Goal: Task Accomplishment & Management: Use online tool/utility

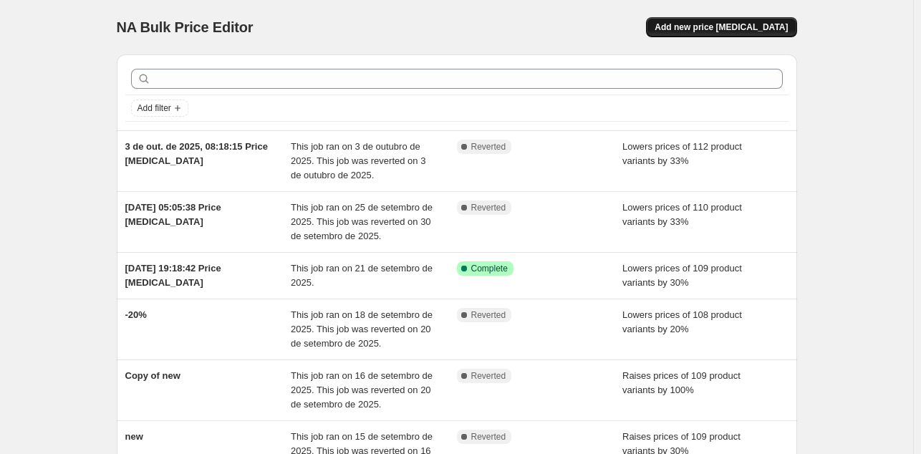
click at [743, 26] on span "Add new price [MEDICAL_DATA]" at bounding box center [720, 26] width 133 height 11
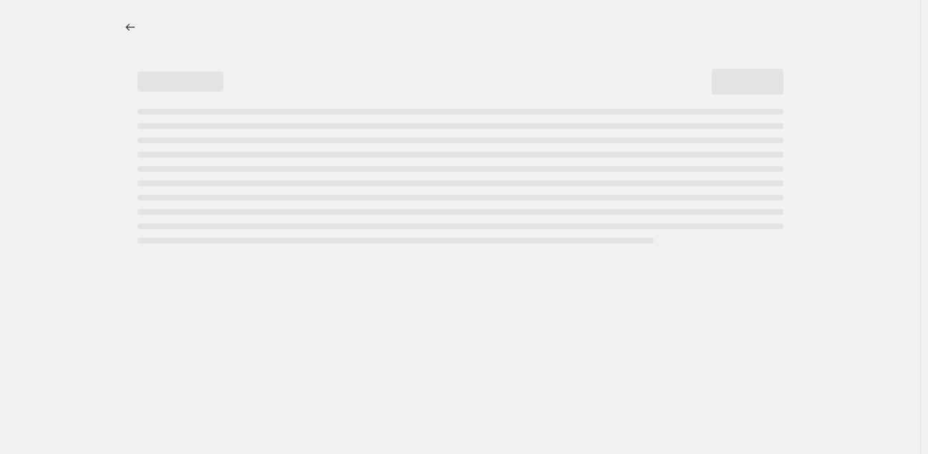
select select "percentage"
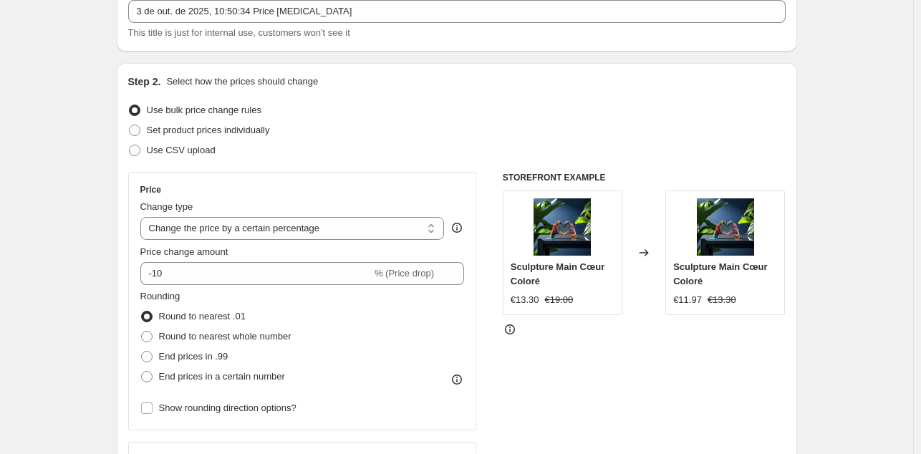
scroll to position [99, 0]
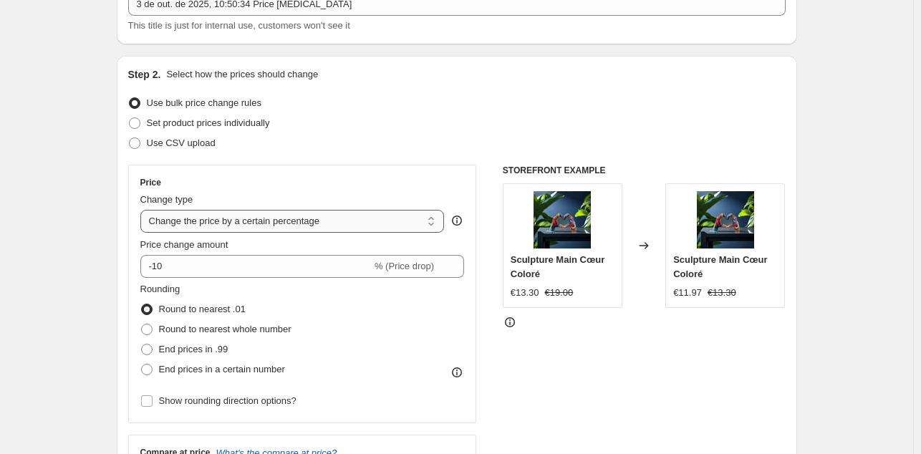
click at [343, 225] on select "Change the price to a certain amount Change the price by a certain amount Chang…" at bounding box center [292, 221] width 304 height 23
click at [377, 190] on div "Price Change type Change the price to a certain amount Change the price by a ce…" at bounding box center [302, 294] width 324 height 234
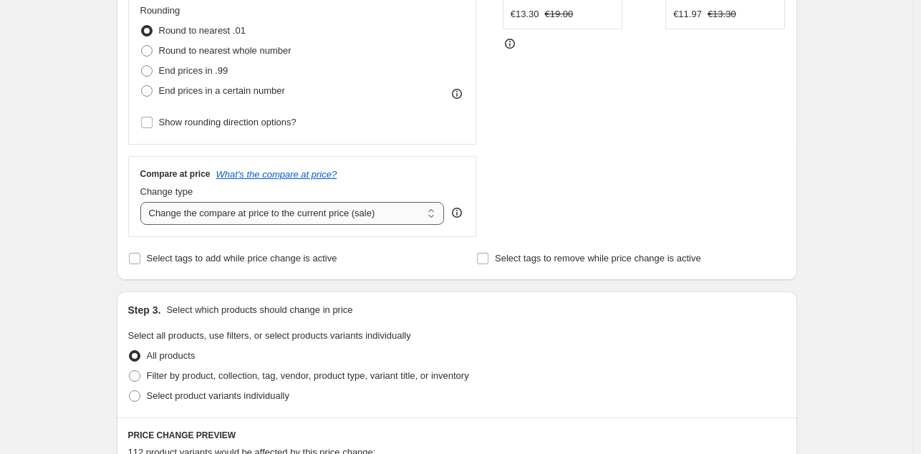
scroll to position [378, 0]
drag, startPoint x: 344, startPoint y: 207, endPoint x: 265, endPoint y: 219, distance: 80.4
click at [265, 219] on select "Change the compare at price to the current price (sale) Change the compare at p…" at bounding box center [292, 212] width 304 height 23
select select "percentage"
click at [143, 201] on select "Change the compare at price to the current price (sale) Change the compare at p…" at bounding box center [292, 212] width 304 height 23
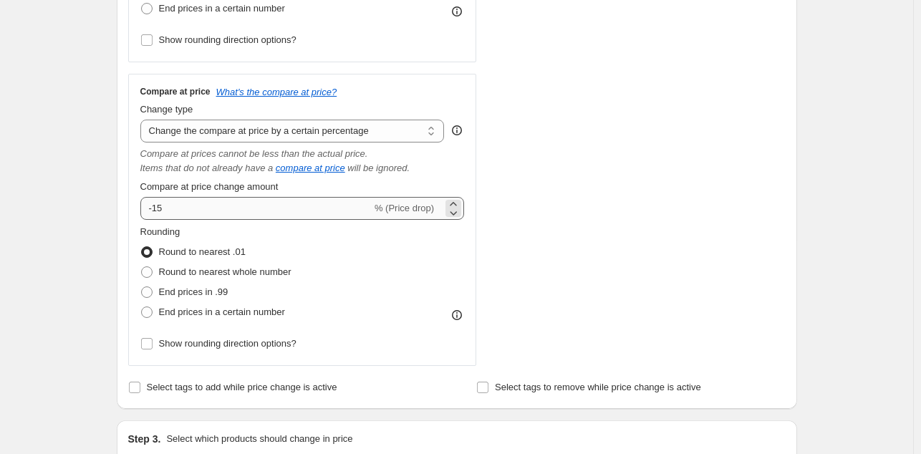
scroll to position [458, 0]
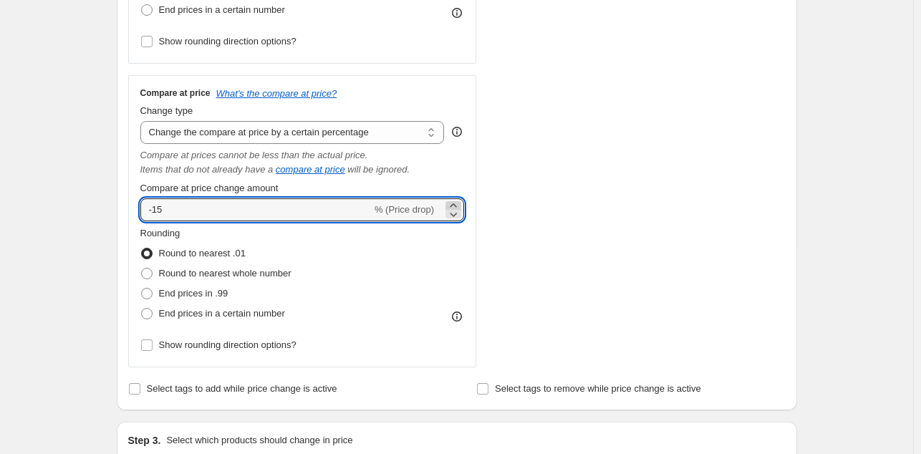
click at [457, 204] on icon at bounding box center [453, 205] width 14 height 14
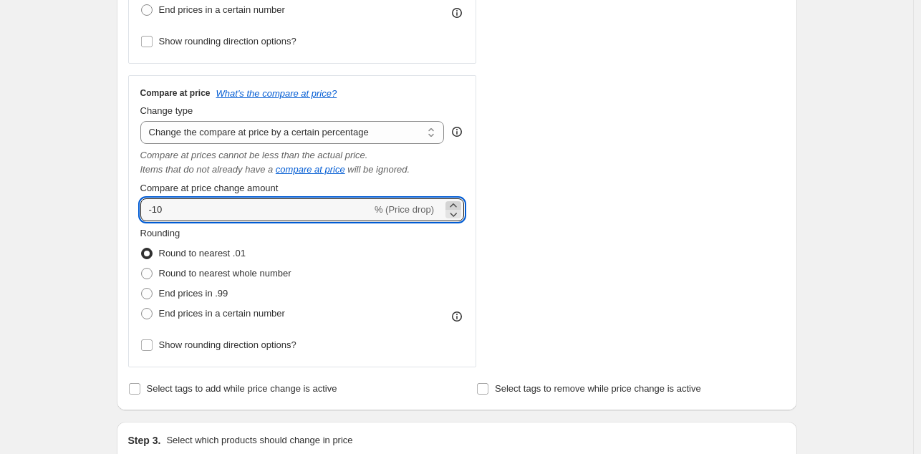
click at [457, 204] on icon at bounding box center [453, 205] width 14 height 14
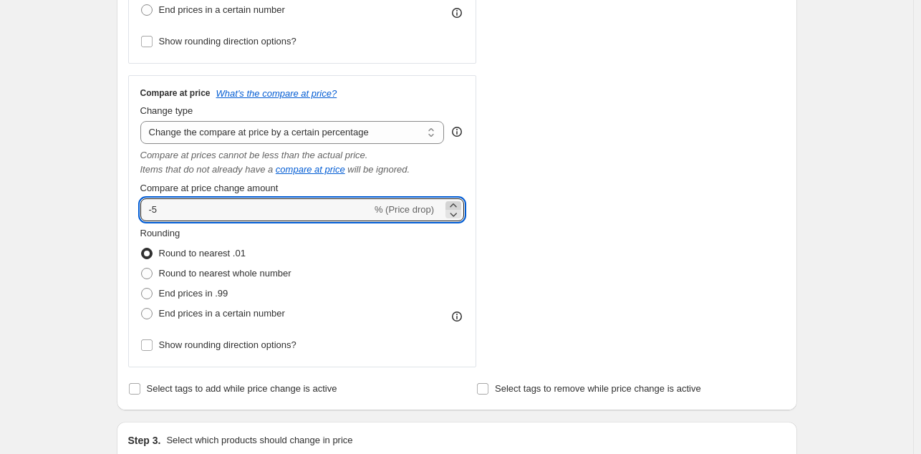
click at [457, 204] on icon at bounding box center [453, 205] width 14 height 14
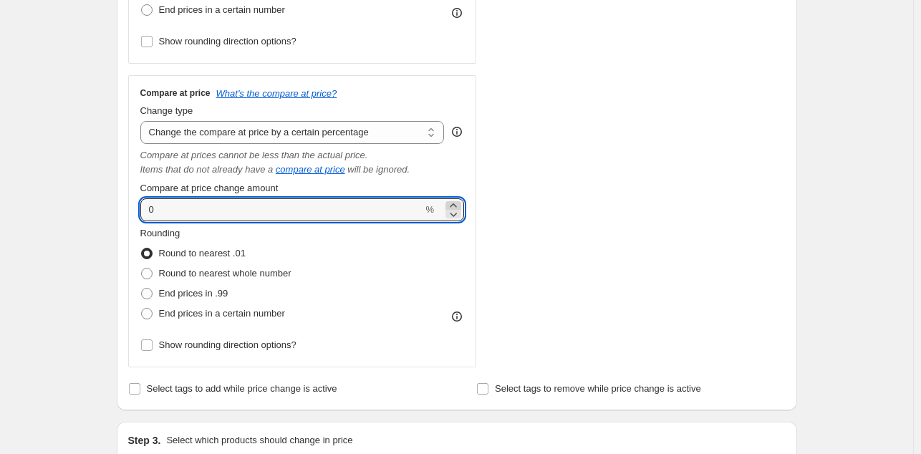
click at [457, 204] on icon at bounding box center [453, 205] width 14 height 14
type input "2"
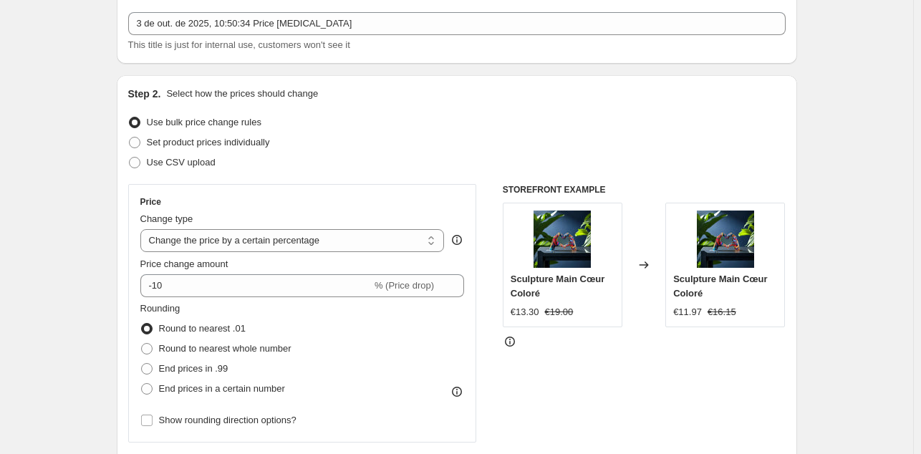
scroll to position [79, 0]
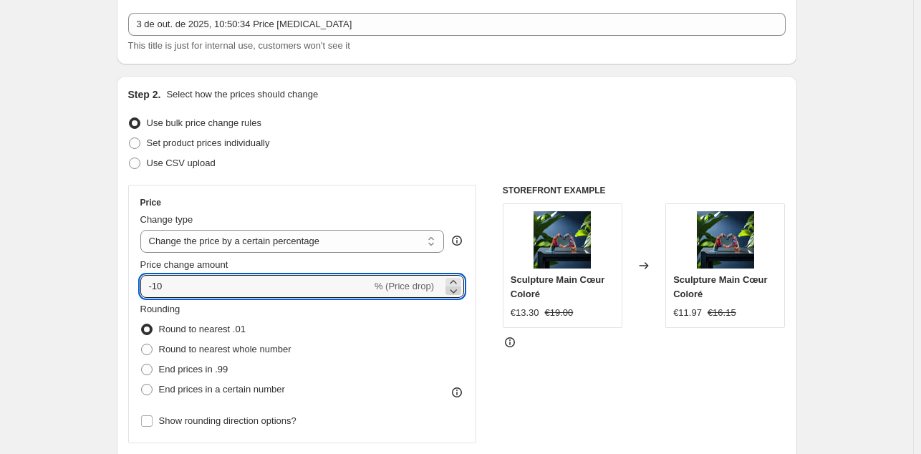
click at [456, 288] on icon at bounding box center [453, 290] width 14 height 14
click at [456, 280] on icon at bounding box center [453, 282] width 6 height 4
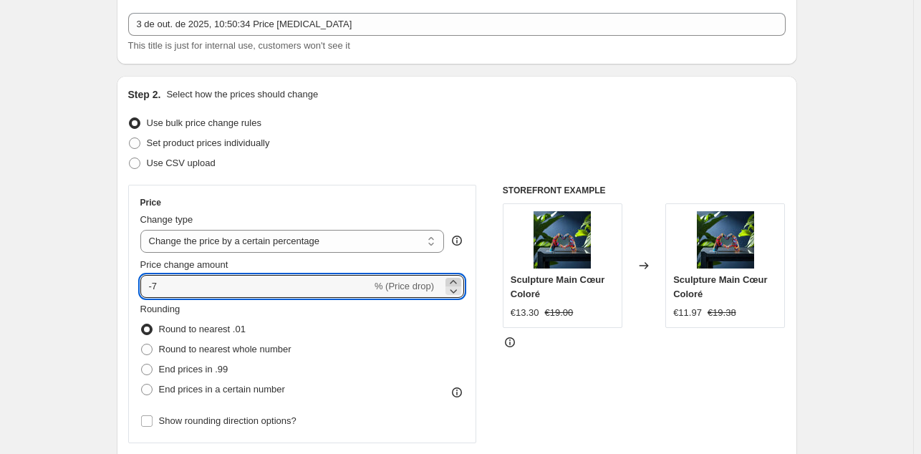
click at [456, 280] on icon at bounding box center [453, 282] width 6 height 4
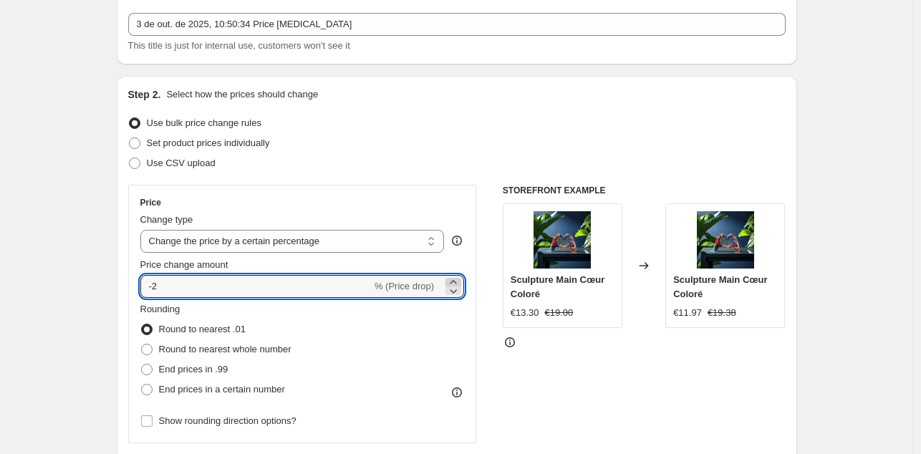
click at [456, 280] on icon at bounding box center [453, 282] width 6 height 4
type input "0"
click at [442, 341] on div "Rounding Round to nearest .01 Round to nearest whole number End prices in .99 E…" at bounding box center [302, 350] width 324 height 97
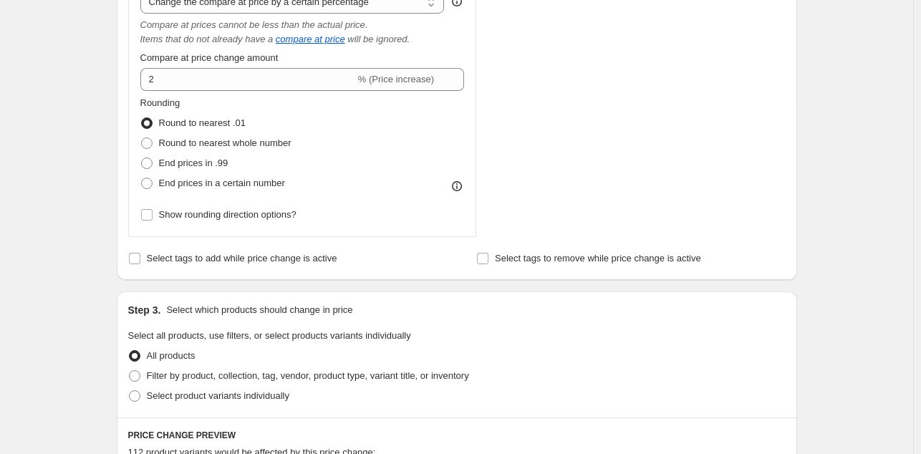
scroll to position [586, 0]
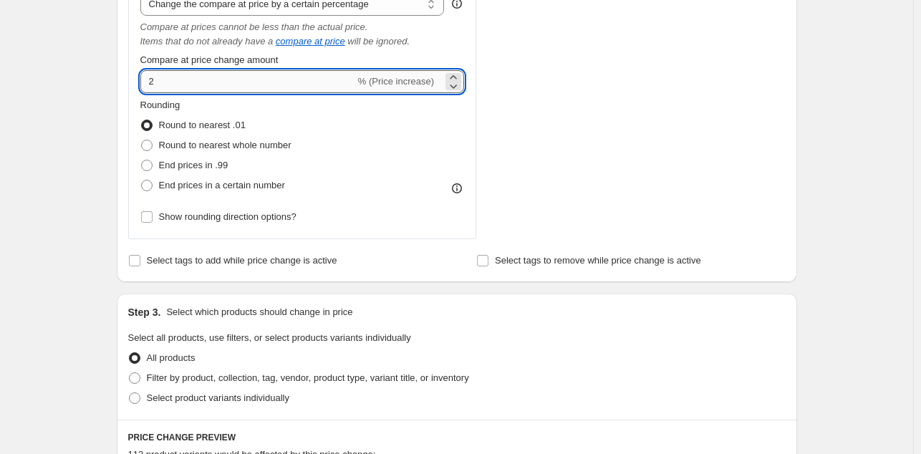
click at [198, 82] on input "2" at bounding box center [247, 81] width 215 height 23
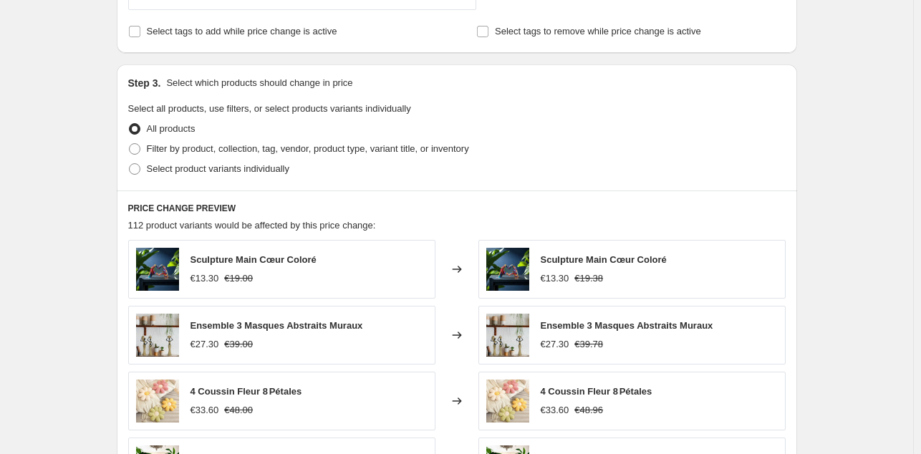
scroll to position [828, 0]
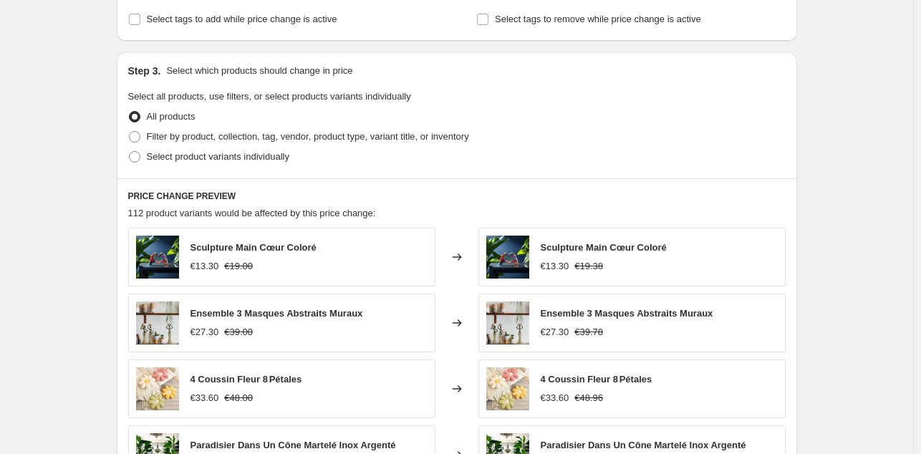
click at [587, 105] on fieldset "Select all products, use filters, or select products variants individually All …" at bounding box center [456, 127] width 657 height 77
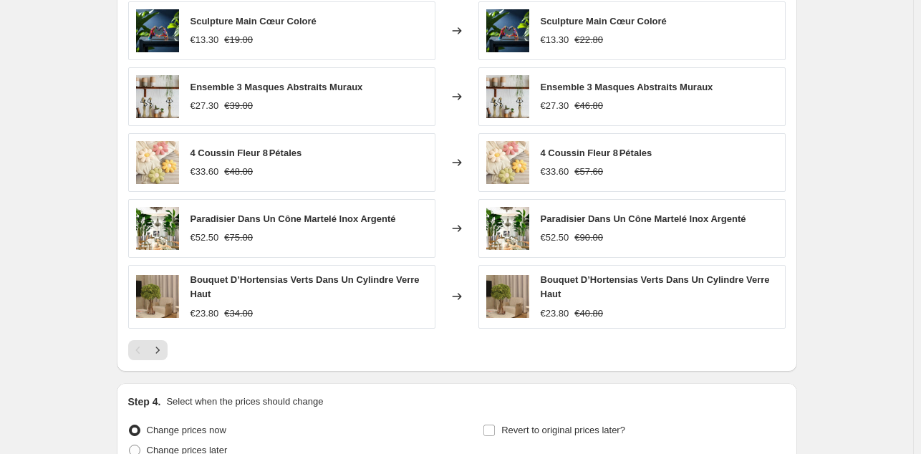
scroll to position [1056, 0]
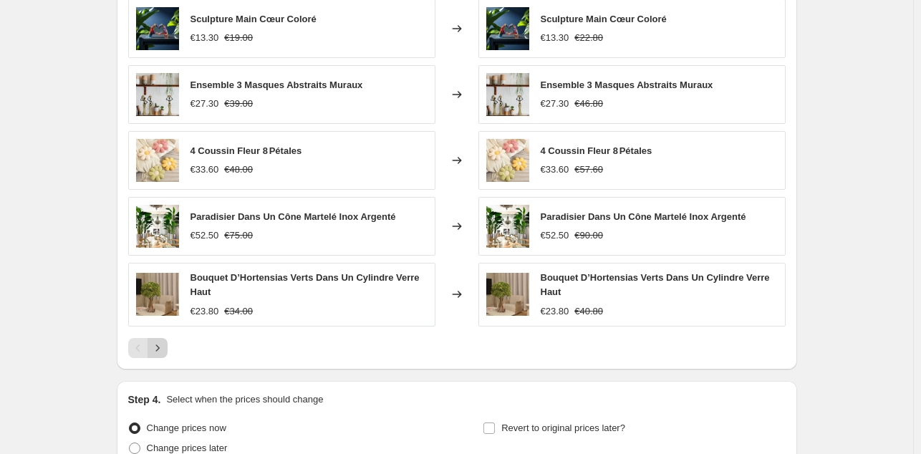
click at [165, 348] on icon "Next" at bounding box center [157, 348] width 14 height 14
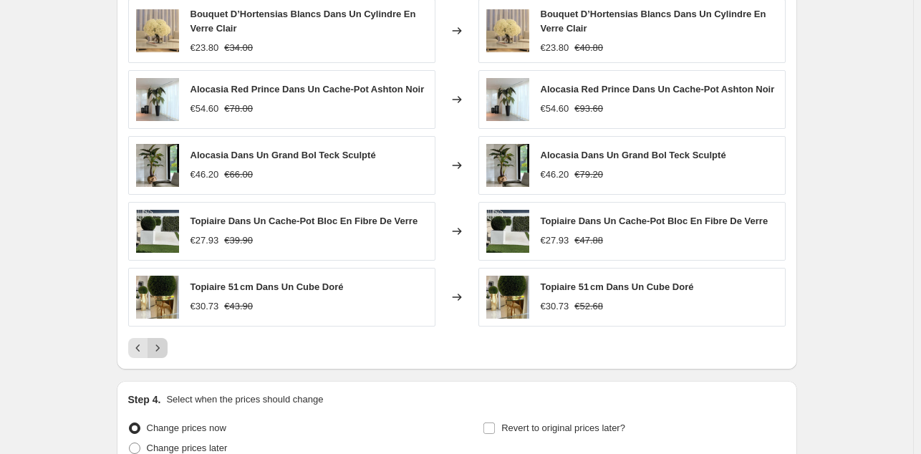
click at [165, 348] on icon "Next" at bounding box center [157, 348] width 14 height 14
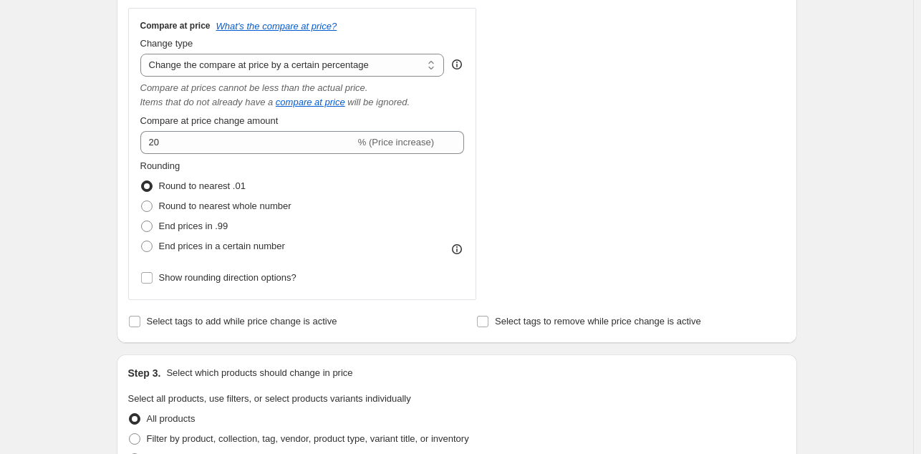
scroll to position [518, 0]
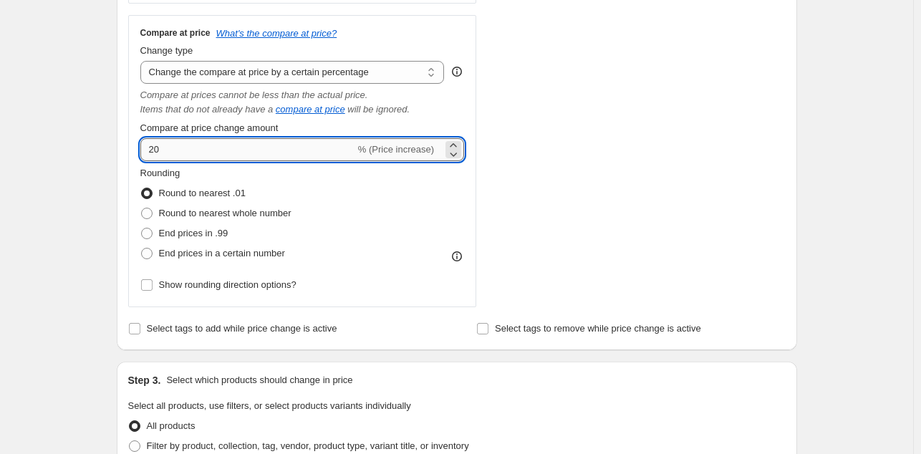
click at [264, 145] on input "20" at bounding box center [247, 149] width 215 height 23
type input "2"
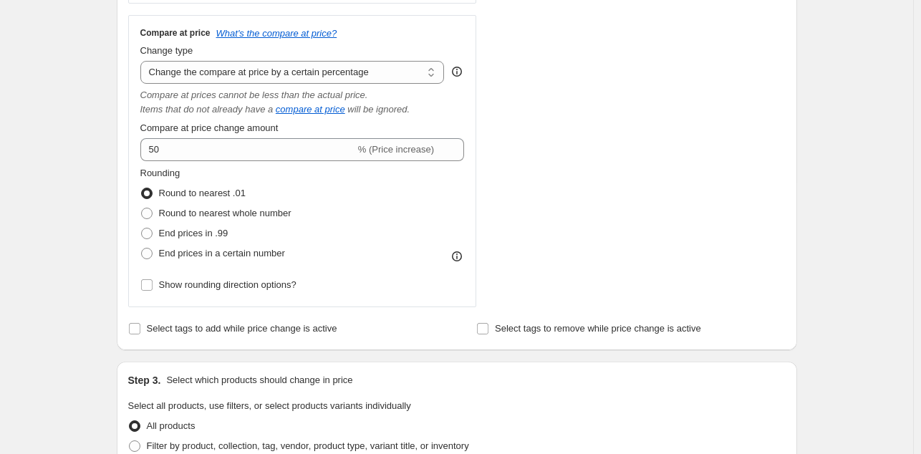
click at [578, 191] on div "STOREFRONT EXAMPLE Topiaire 51 cm Dans Un [PERSON_NAME] Laqué €27.30 €39.00 Cha…" at bounding box center [644, 26] width 283 height 562
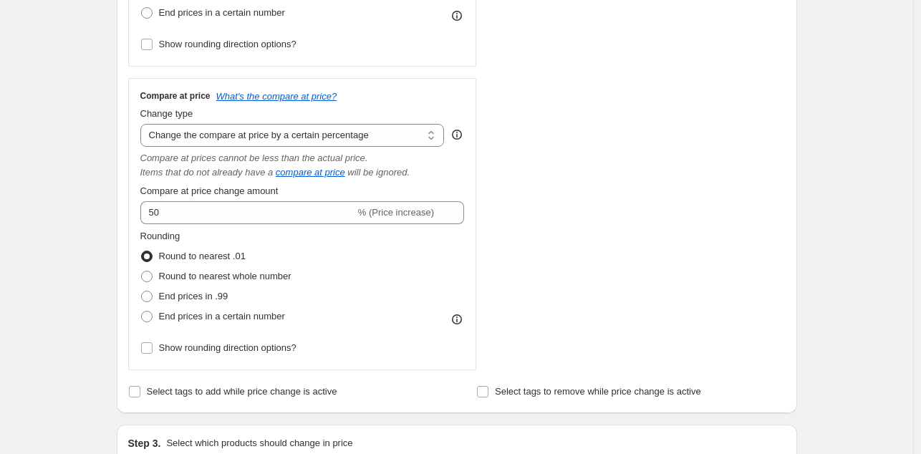
scroll to position [447, 0]
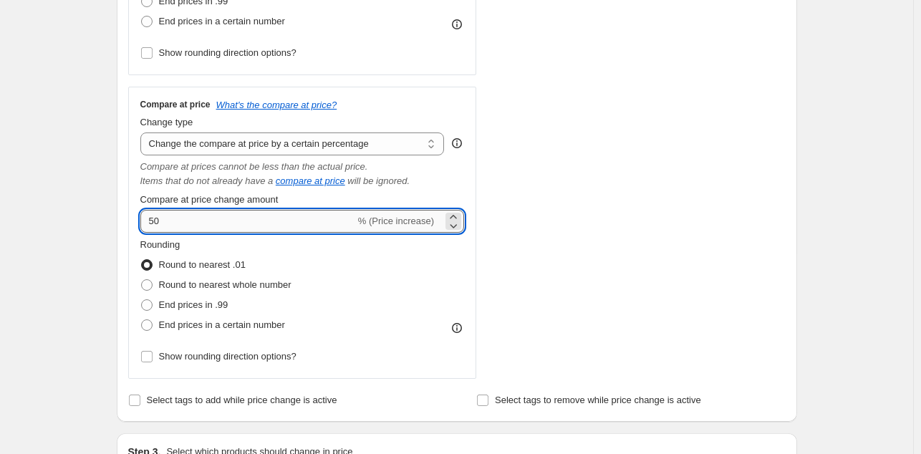
click at [193, 221] on input "50" at bounding box center [247, 221] width 215 height 23
type input "5"
click at [633, 274] on div "STOREFRONT EXAMPLE Topiaire 51 cm Dans Un [PERSON_NAME] Laqué €27.30 €39.00 Cha…" at bounding box center [644, 98] width 283 height 562
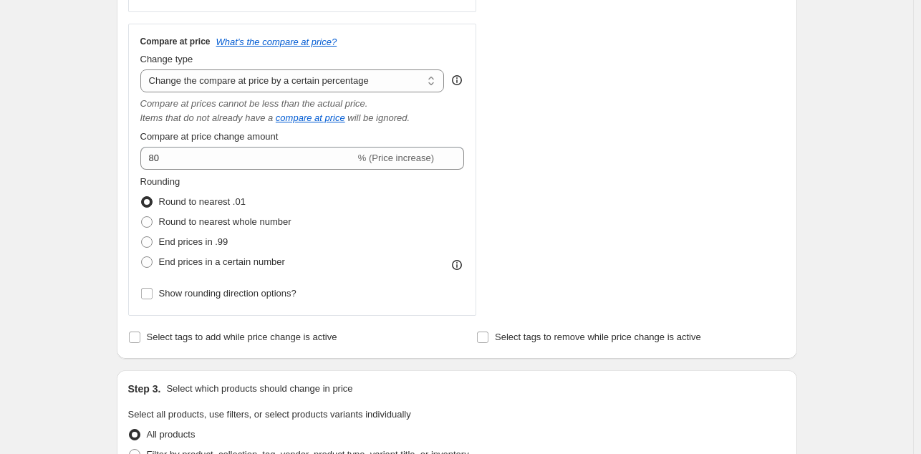
scroll to position [495, 0]
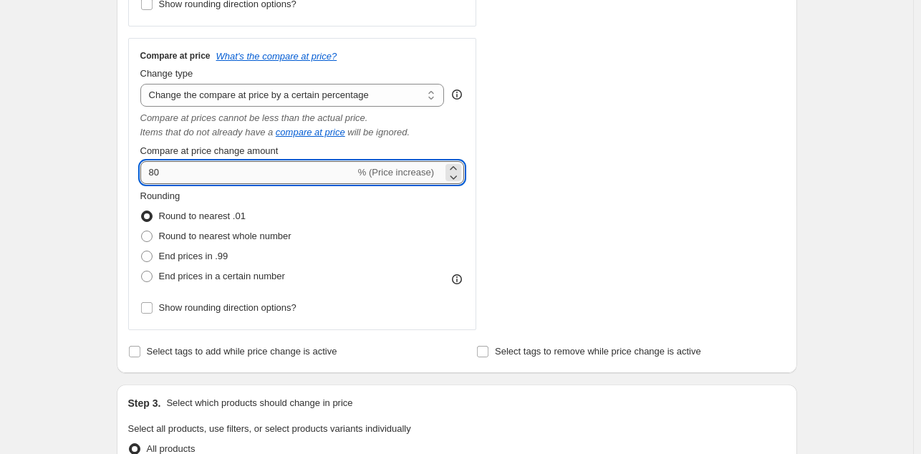
click at [213, 177] on input "80" at bounding box center [247, 172] width 215 height 23
type input "8"
click at [440, 215] on div "Rounding Round to nearest .01 Round to nearest whole number End prices in .99 E…" at bounding box center [302, 237] width 324 height 97
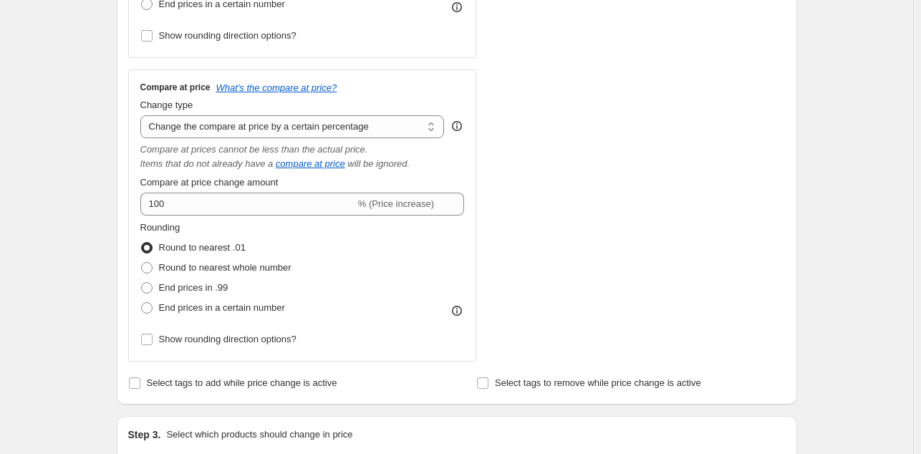
scroll to position [432, 0]
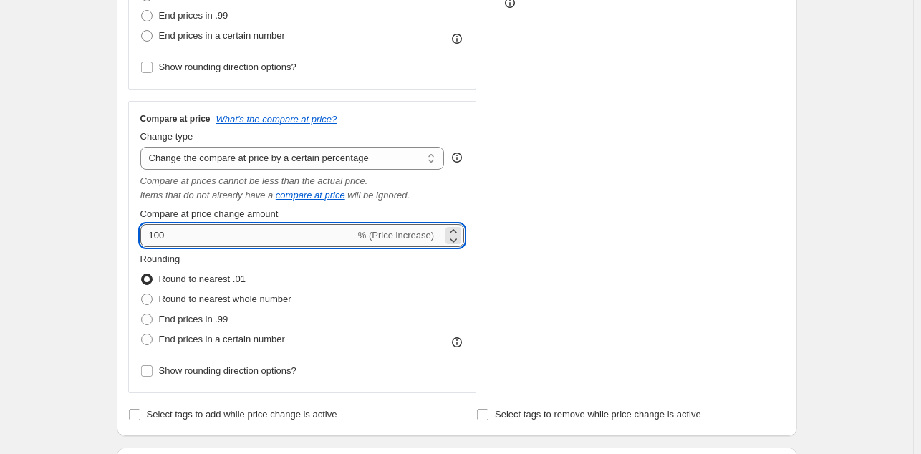
click at [182, 236] on input "100" at bounding box center [247, 235] width 215 height 23
type input "1"
type input "80"
click at [499, 243] on div "Price Change type Change the price to a certain amount Change the price by a ce…" at bounding box center [456, 112] width 657 height 562
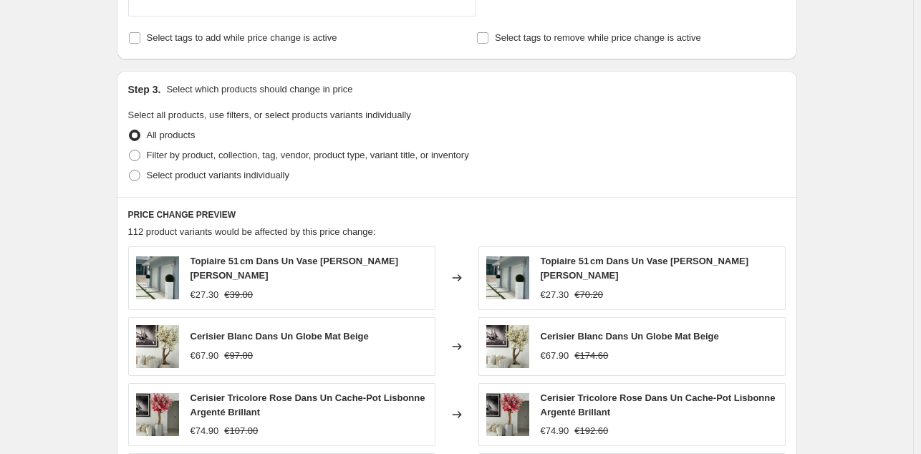
scroll to position [818, 0]
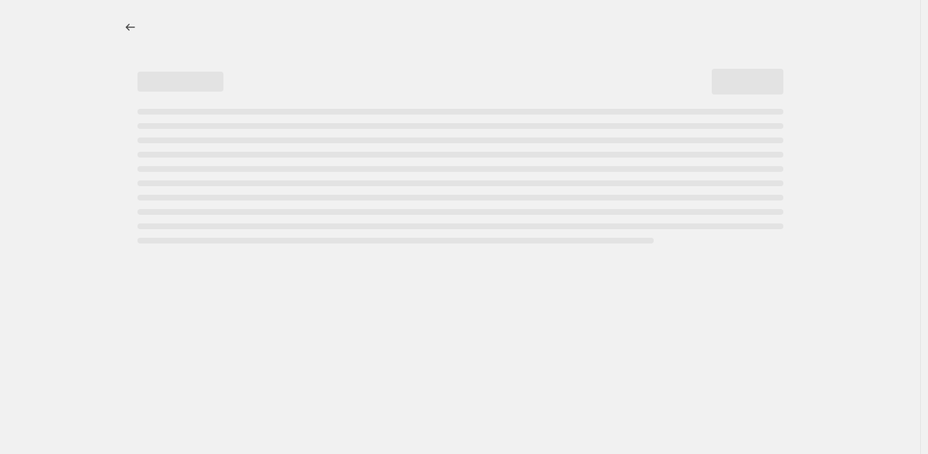
select select "percentage"
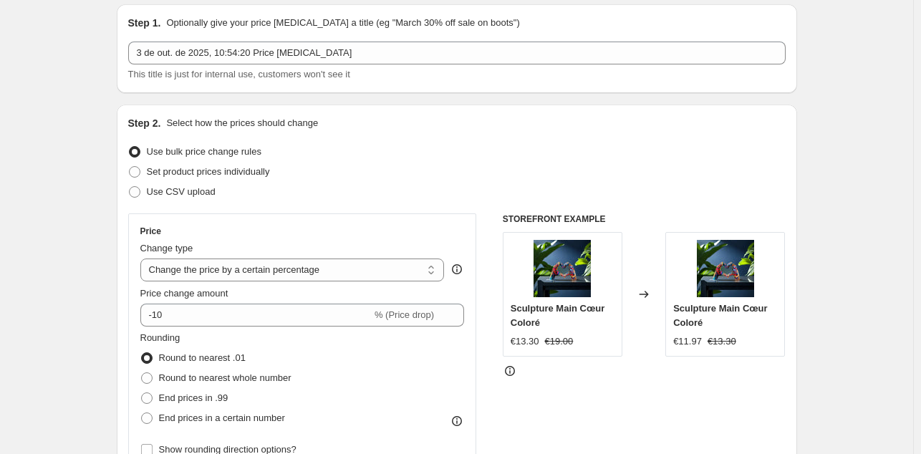
scroll to position [54, 0]
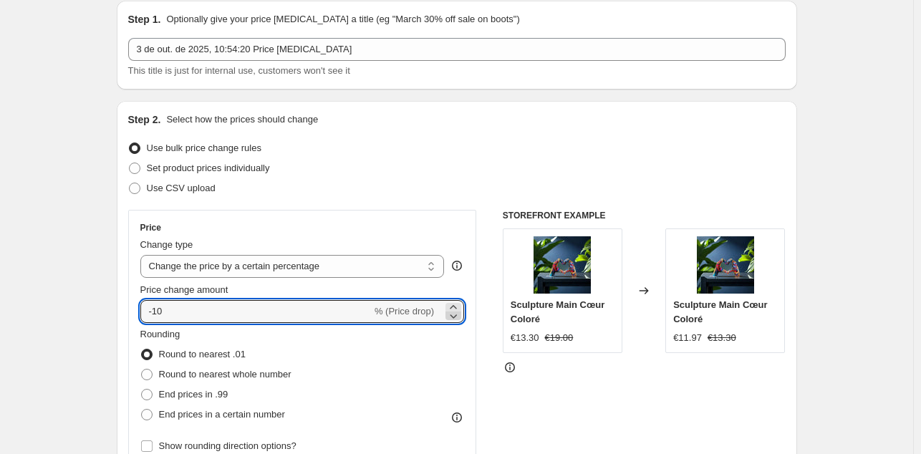
click at [456, 317] on icon at bounding box center [453, 316] width 7 height 4
click at [457, 309] on icon at bounding box center [453, 316] width 14 height 14
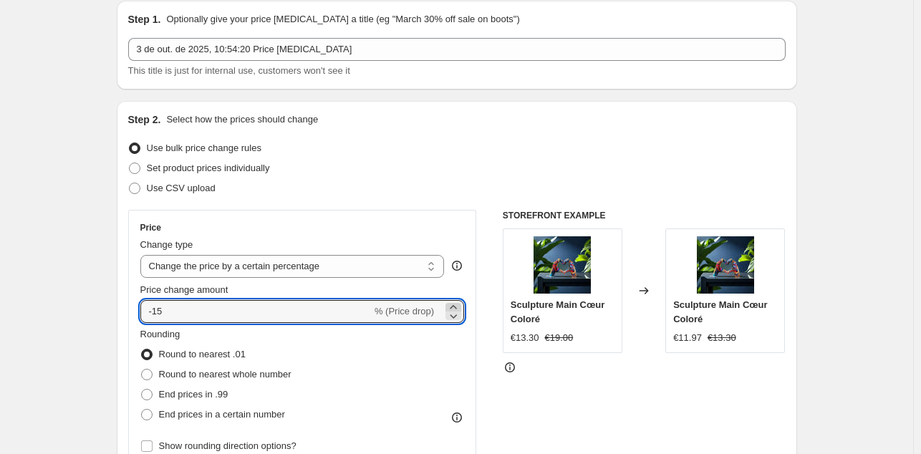
click at [457, 302] on icon at bounding box center [453, 307] width 14 height 14
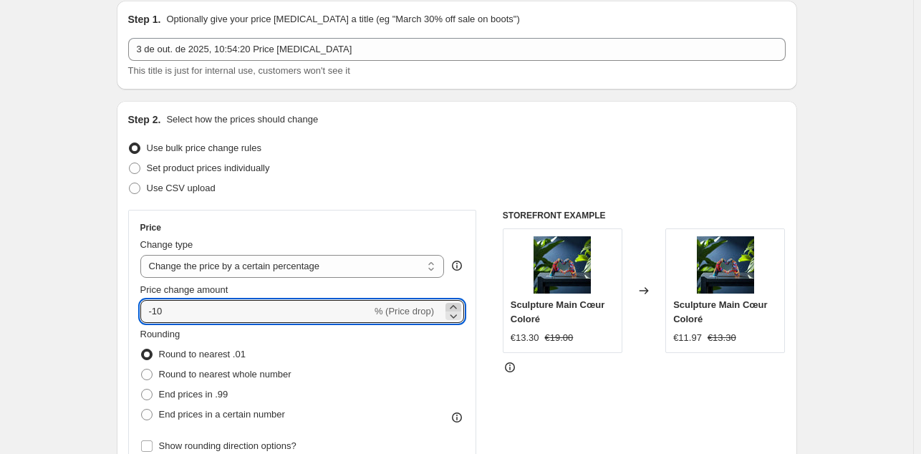
click at [457, 302] on icon at bounding box center [453, 307] width 14 height 14
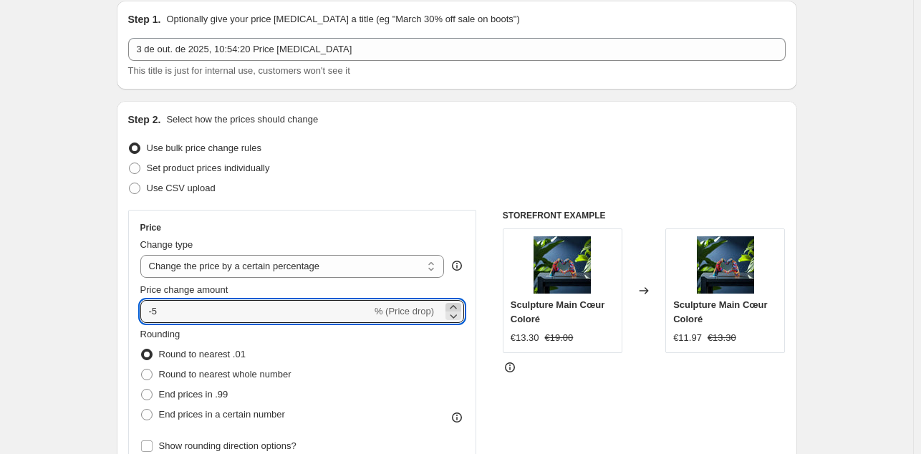
click at [457, 302] on icon at bounding box center [453, 307] width 14 height 14
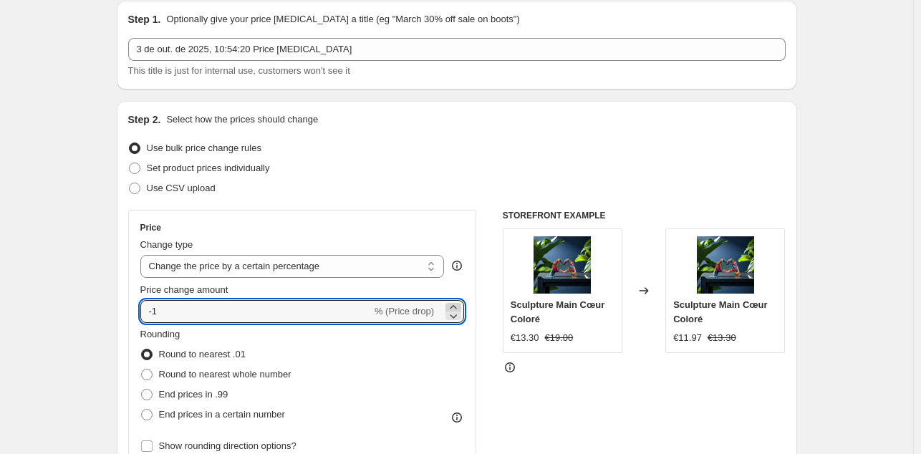
type input "0"
click at [597, 387] on div "STOREFRONT EXAMPLE Sculpture Main Cœur Coloré €13.30 €19.00 Changed to Sculptur…" at bounding box center [644, 385] width 283 height 351
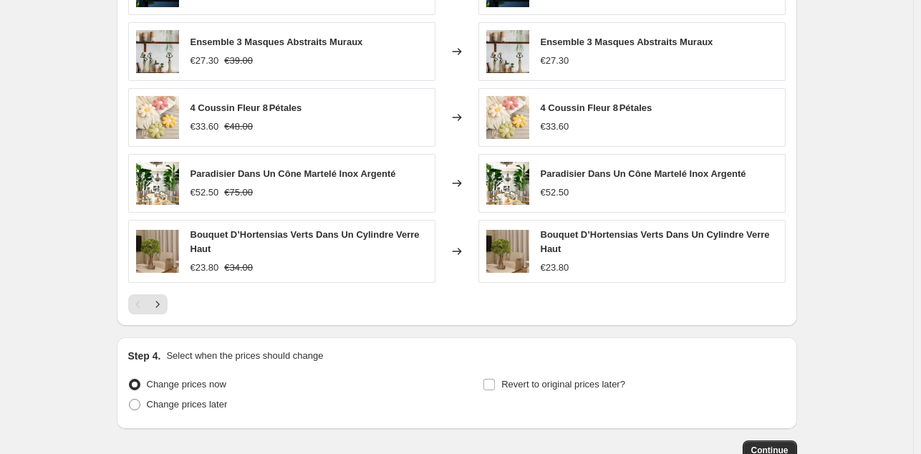
scroll to position [888, 0]
click at [163, 302] on icon "Next" at bounding box center [157, 304] width 14 height 14
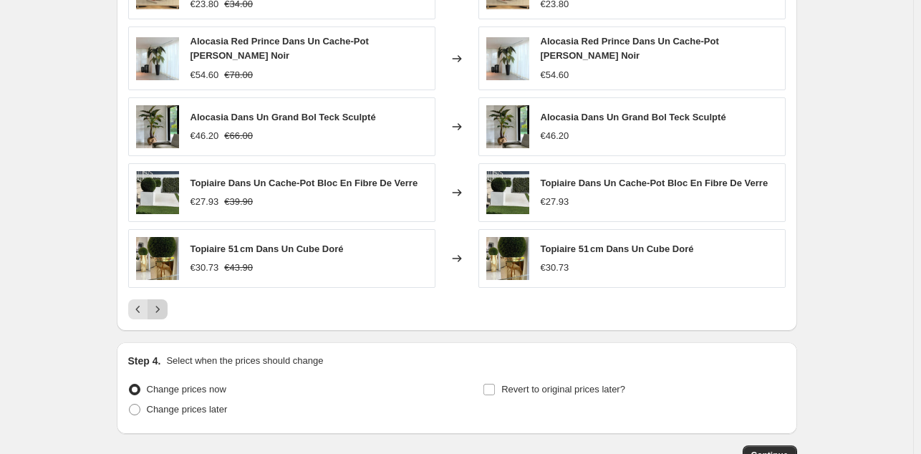
click at [163, 302] on icon "Next" at bounding box center [157, 309] width 14 height 14
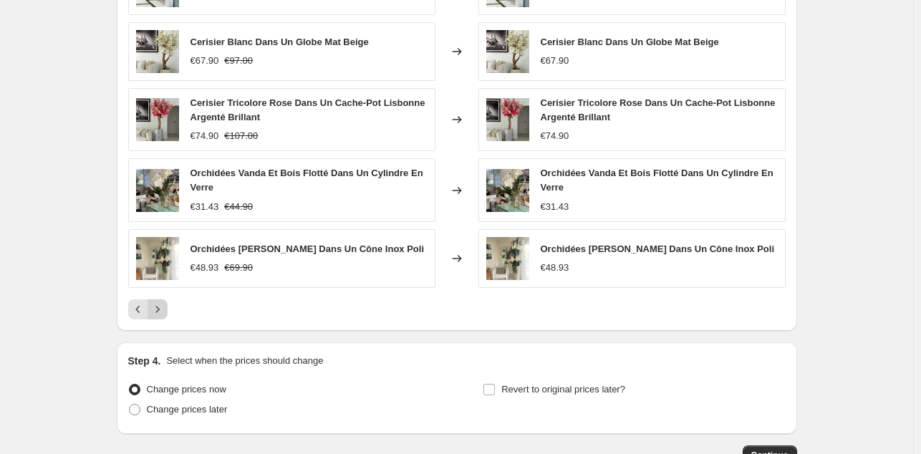
click at [163, 302] on icon "Next" at bounding box center [157, 309] width 14 height 14
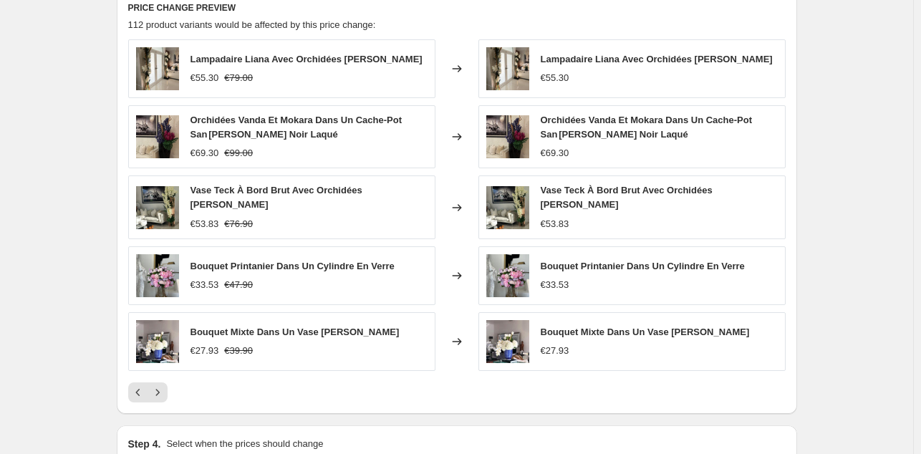
scroll to position [824, 0]
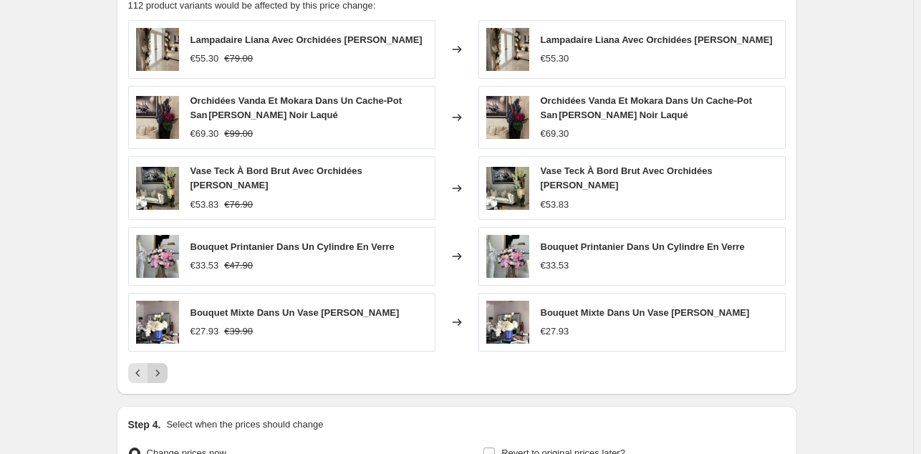
click at [165, 370] on icon "Next" at bounding box center [157, 373] width 14 height 14
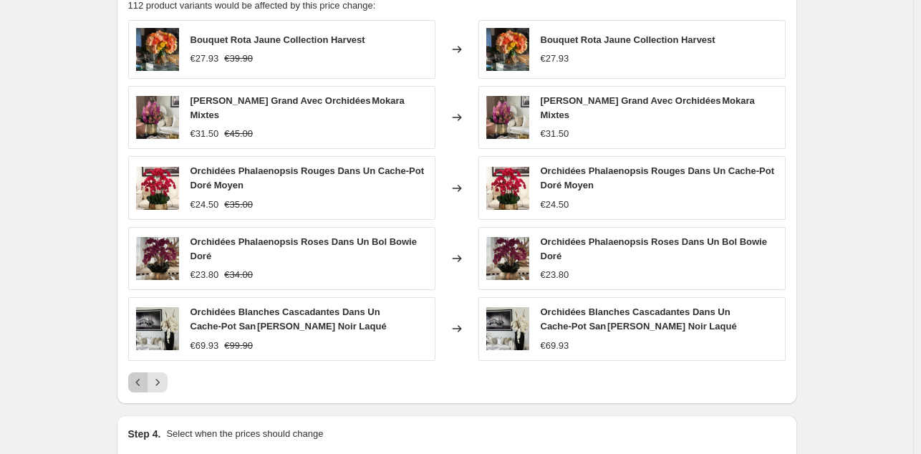
click at [137, 375] on icon "Previous" at bounding box center [138, 382] width 14 height 14
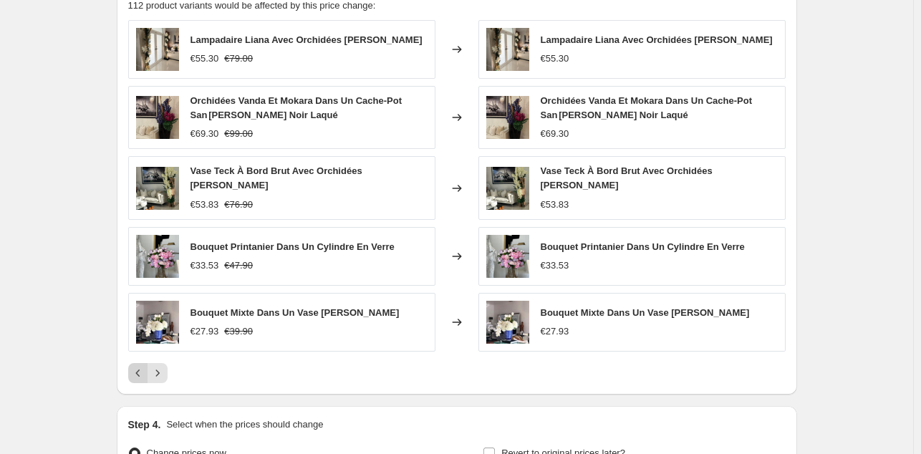
click at [137, 369] on icon "Previous" at bounding box center [138, 373] width 14 height 14
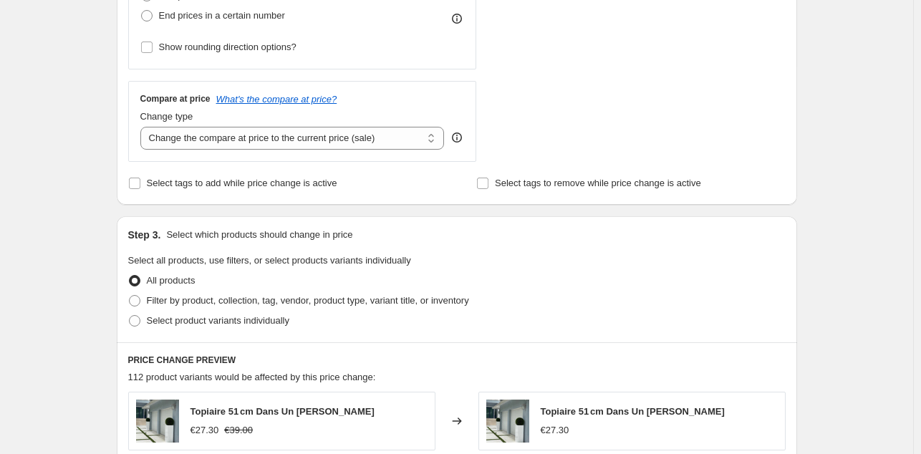
scroll to position [450, 0]
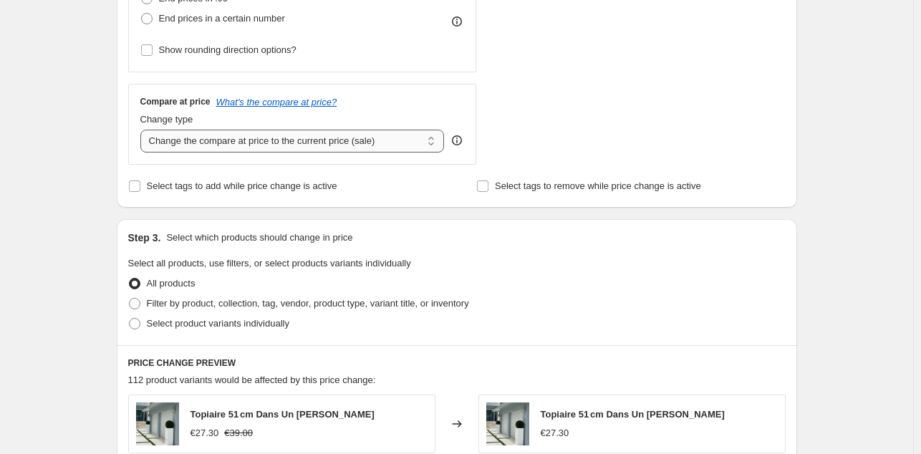
click at [387, 142] on select "Change the compare at price to the current price (sale) Change the compare at p…" at bounding box center [292, 141] width 304 height 23
select select "percentage"
click at [143, 130] on select "Change the compare at price to the current price (sale) Change the compare at p…" at bounding box center [292, 141] width 304 height 23
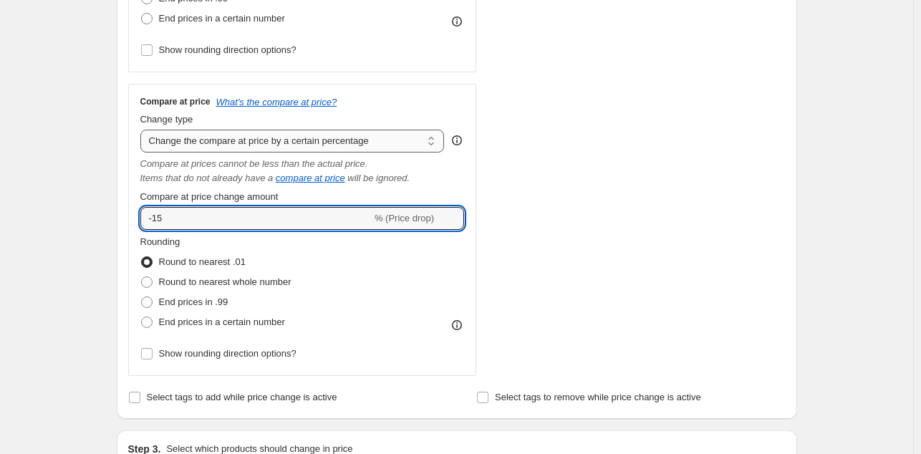
click at [301, 218] on input "-15" at bounding box center [255, 218] width 231 height 23
type input "-1"
click at [584, 267] on div "STOREFRONT EXAMPLE Topiaire 51 cm Dans Un [PERSON_NAME] Laqué €27.30 €39.00 Cha…" at bounding box center [644, 95] width 283 height 562
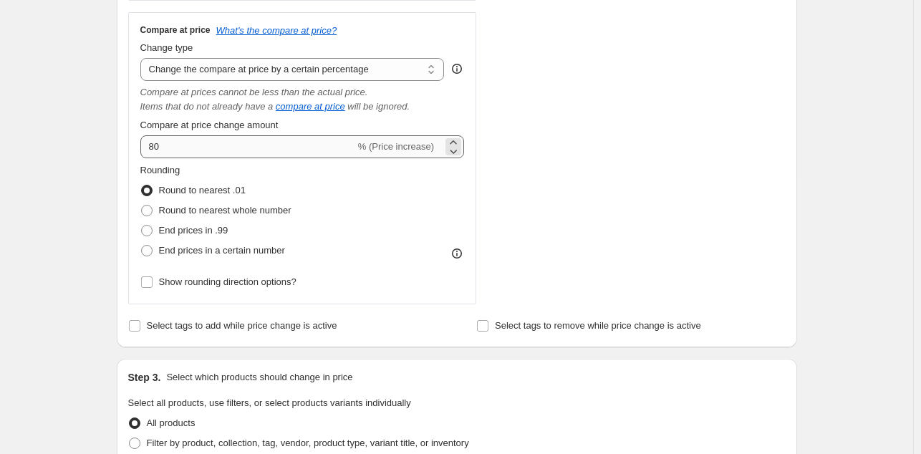
scroll to position [521, 0]
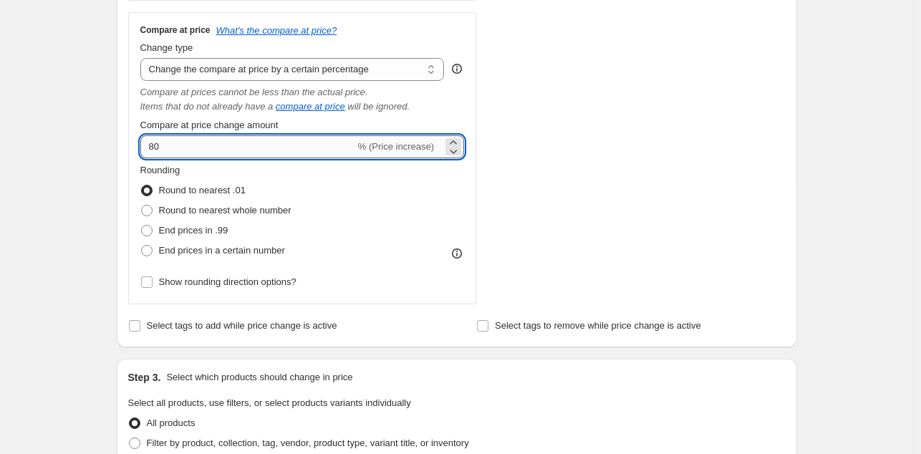
click at [253, 145] on input "80" at bounding box center [247, 146] width 215 height 23
type input "8"
type input "50"
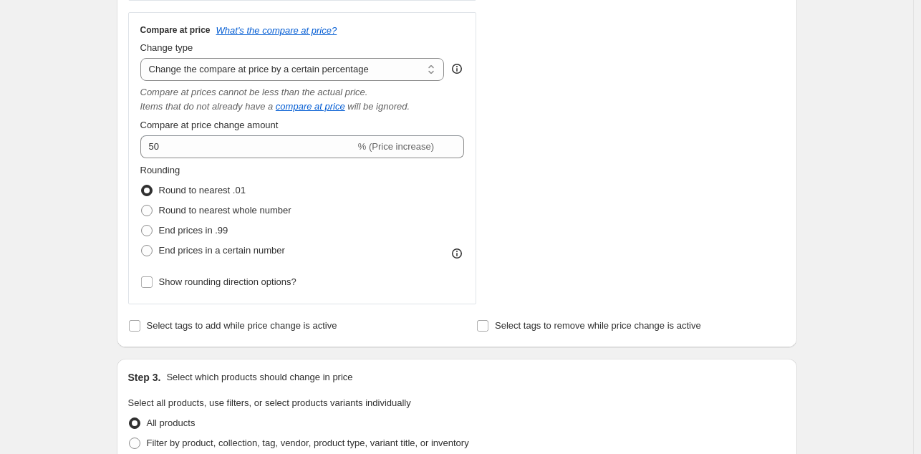
click at [648, 190] on div "STOREFRONT EXAMPLE Topiaire 51 cm Dans Un [PERSON_NAME] Laqué €27.30 €39.00 Cha…" at bounding box center [644, 23] width 283 height 562
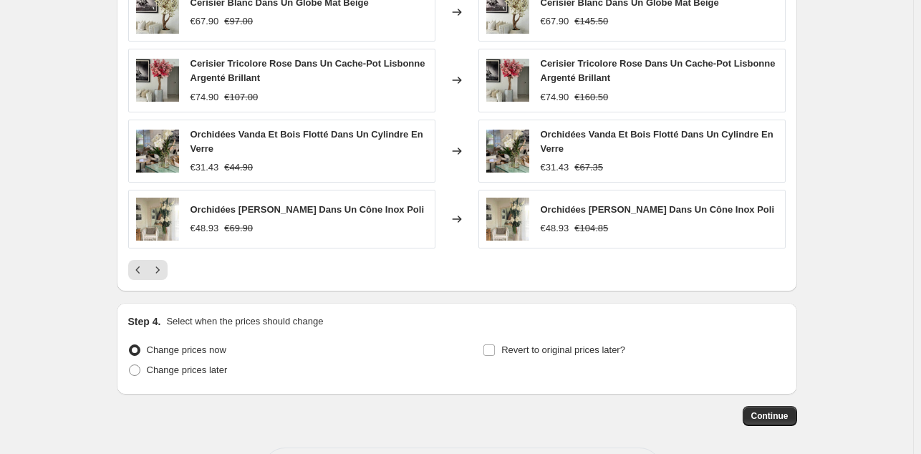
scroll to position [1197, 0]
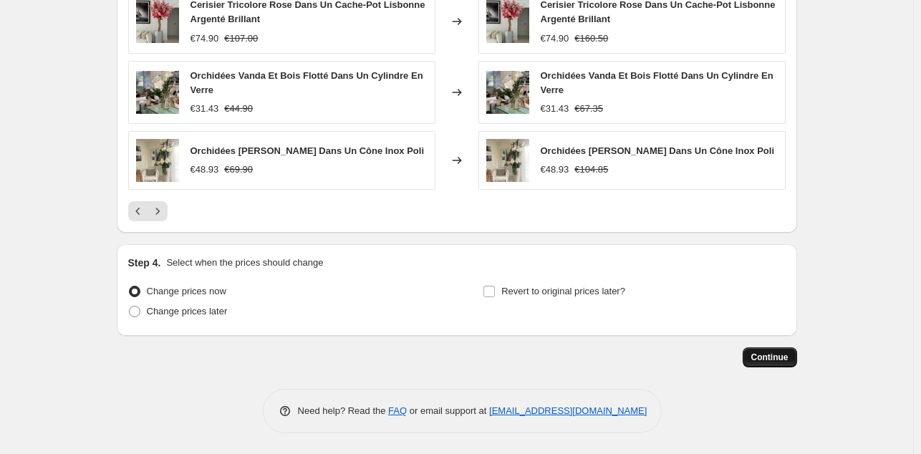
click at [771, 354] on span "Continue" at bounding box center [769, 356] width 37 height 11
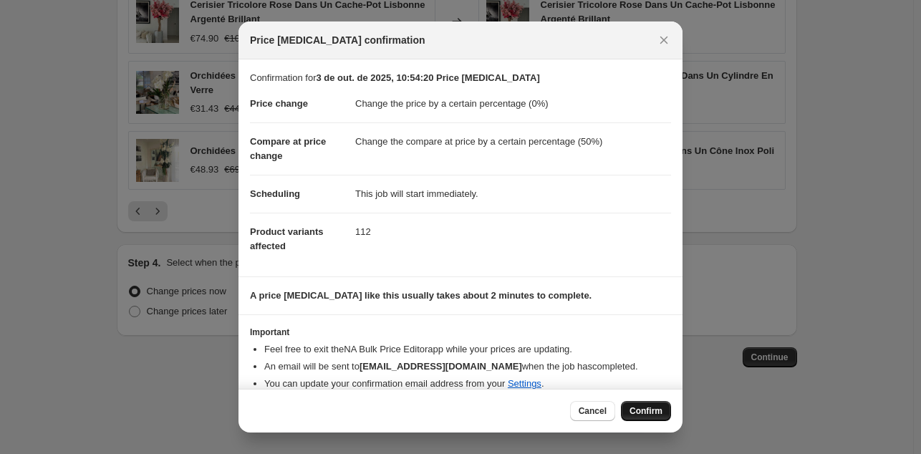
click at [643, 409] on span "Confirm" at bounding box center [645, 410] width 33 height 11
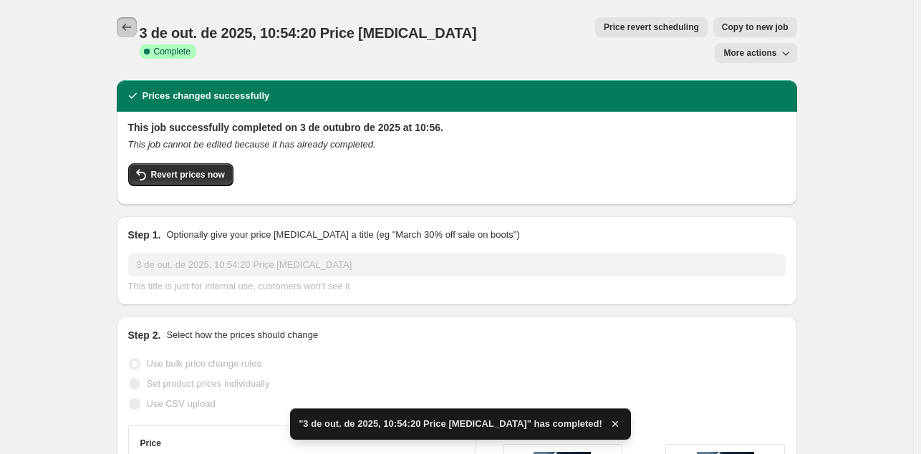
click at [125, 30] on icon "Price change jobs" at bounding box center [127, 27] width 14 height 14
